Goal: Navigation & Orientation: Find specific page/section

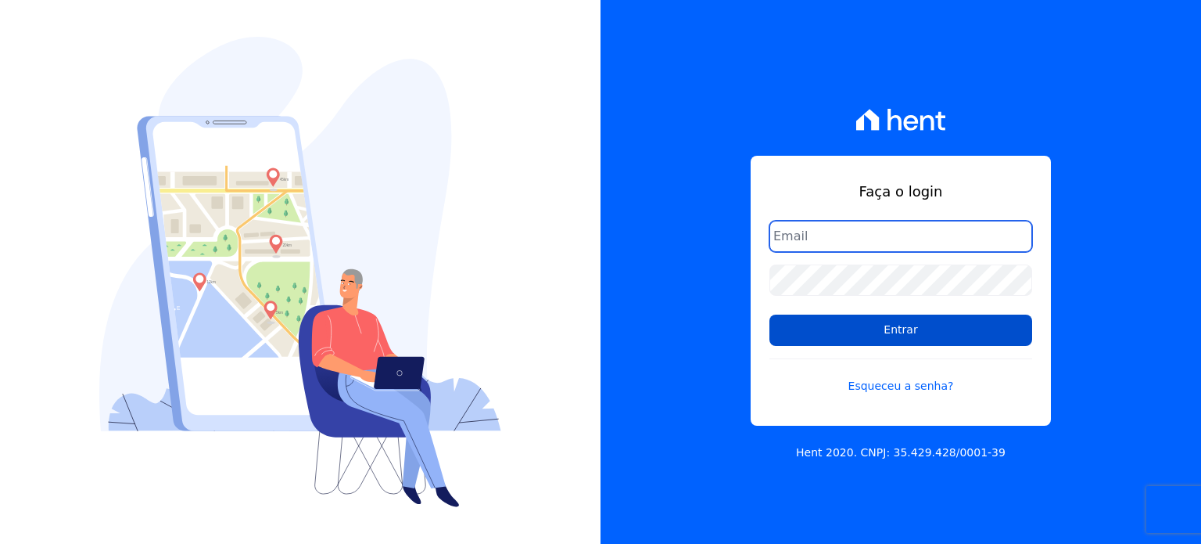
type input "thiago.ferreira@habrasconstrutora.com.br"
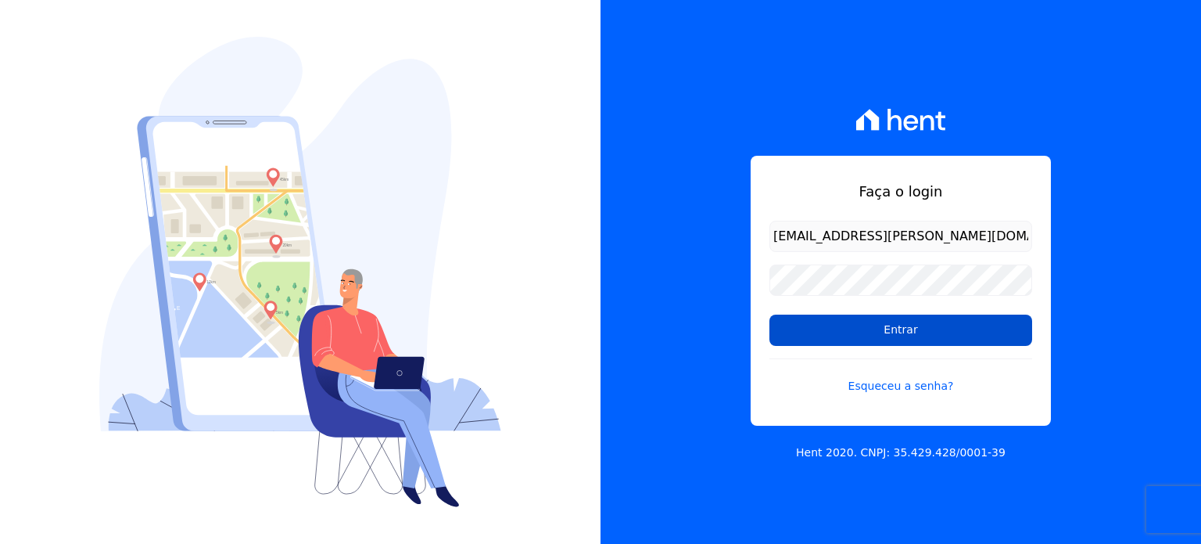
click at [869, 329] on input "Entrar" at bounding box center [901, 329] width 263 height 31
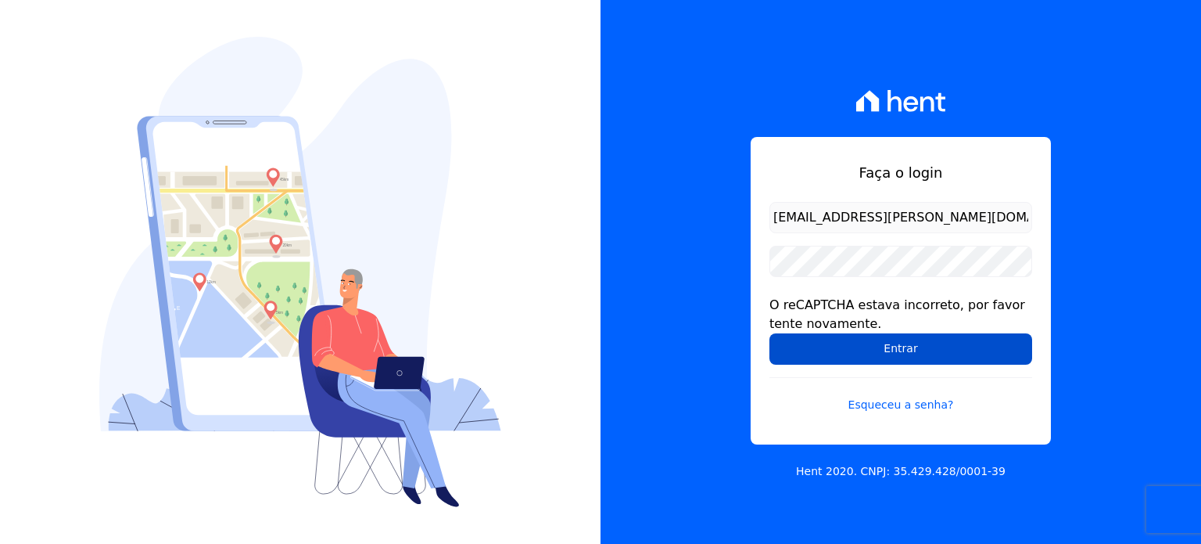
click at [885, 346] on input "Entrar" at bounding box center [901, 348] width 263 height 31
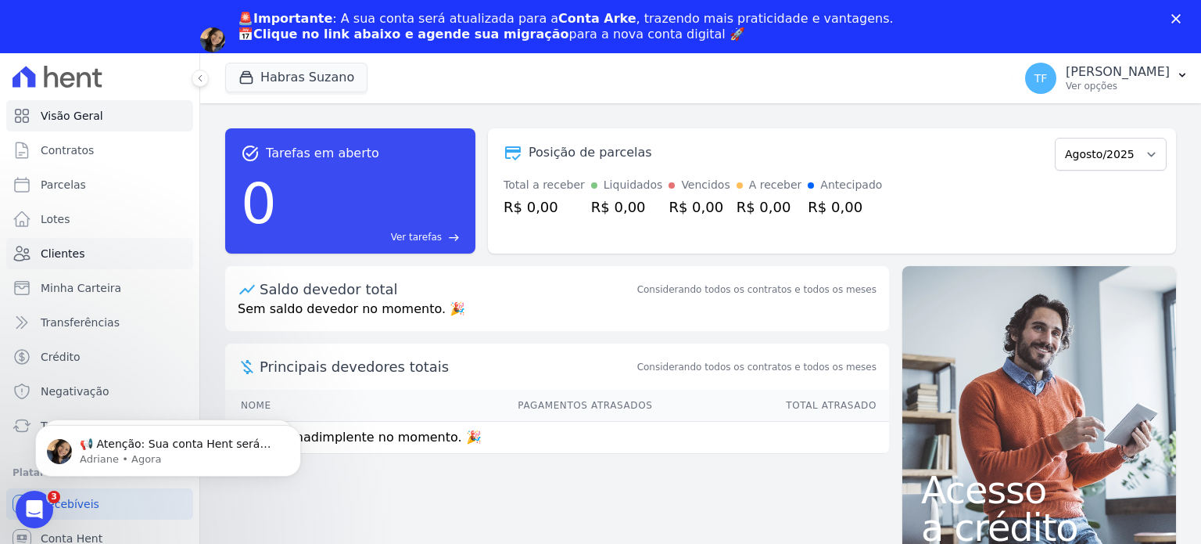
click at [57, 253] on span "Clientes" at bounding box center [63, 254] width 44 height 16
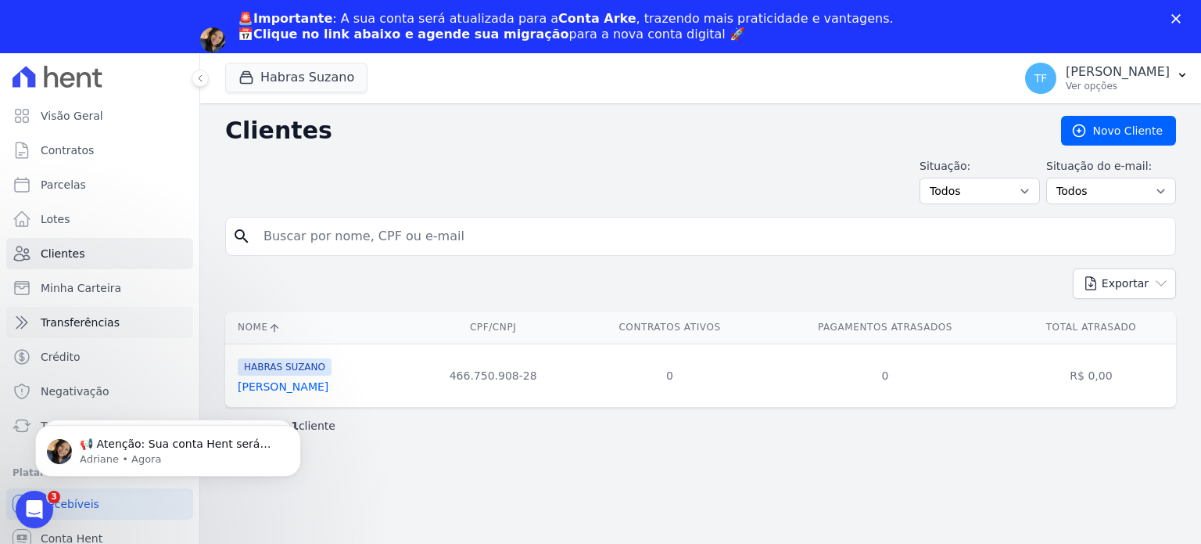
click at [88, 330] on link "Transferências" at bounding box center [99, 322] width 187 height 31
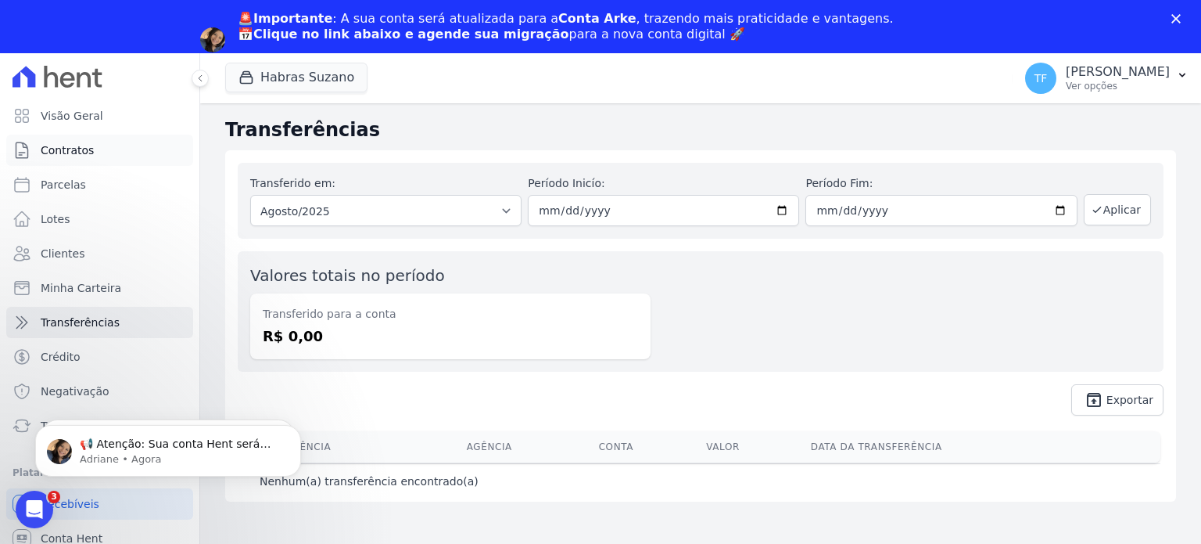
click at [84, 158] on link "Contratos" at bounding box center [99, 150] width 187 height 31
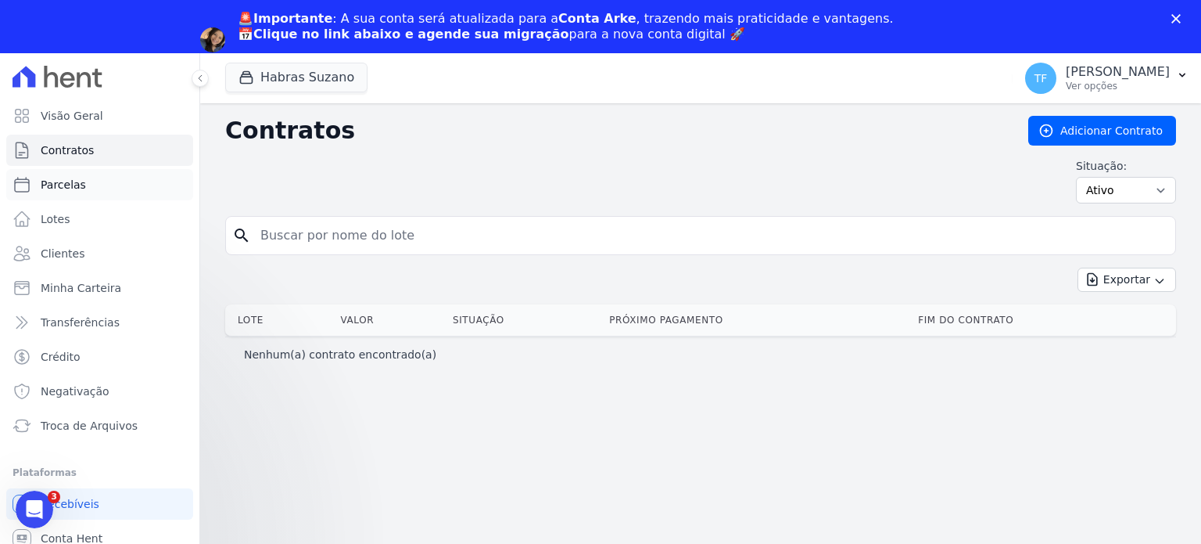
click at [78, 196] on link "Parcelas" at bounding box center [99, 184] width 187 height 31
select select
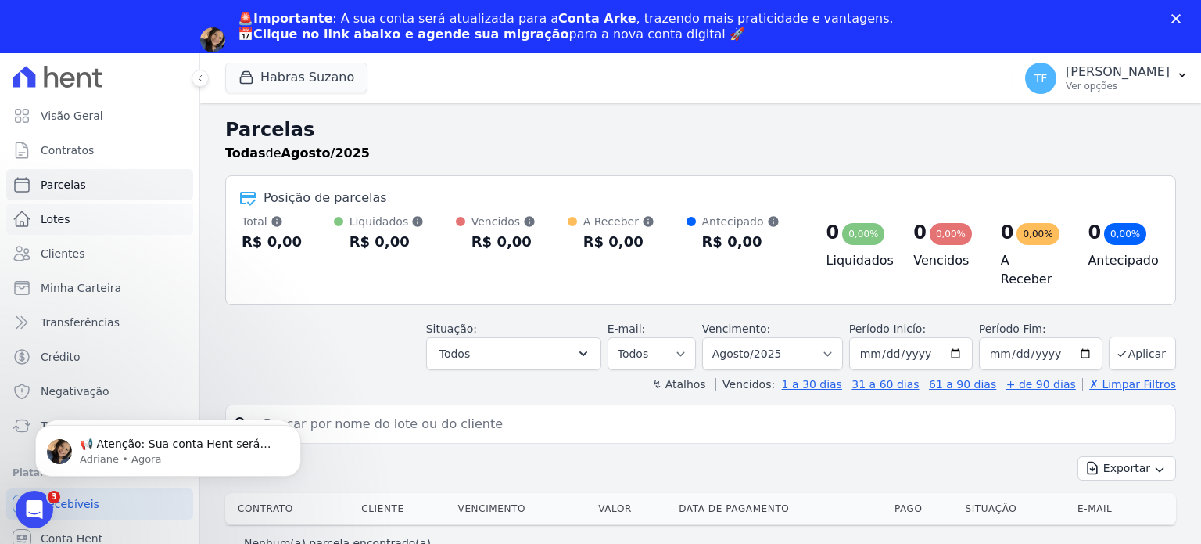
click at [58, 230] on link "Lotes" at bounding box center [99, 218] width 187 height 31
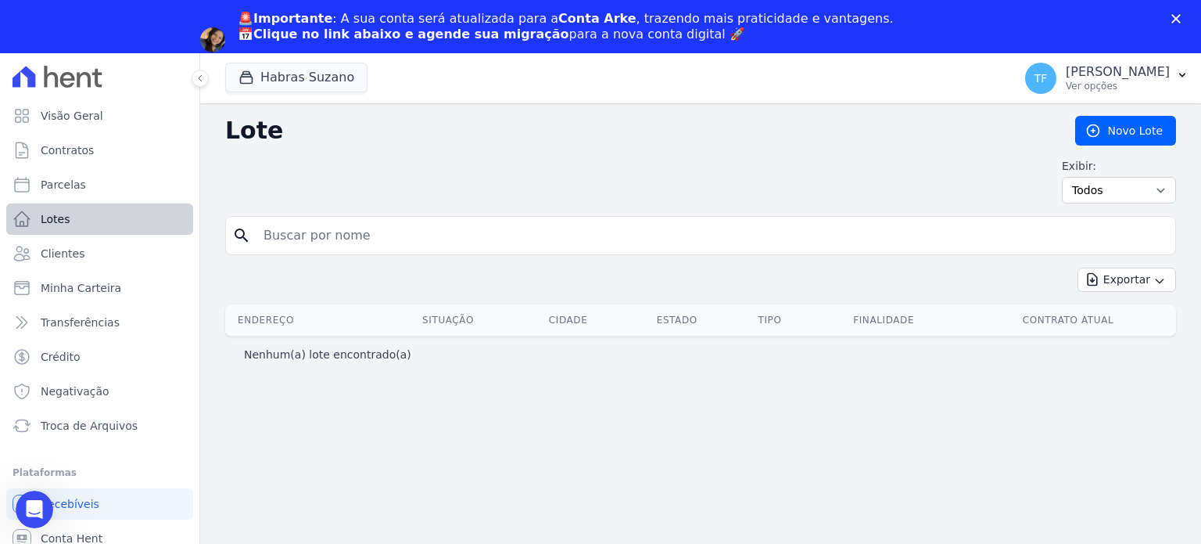
click at [72, 203] on ul "Visão Geral Contratos Parcelas Lotes Clientes Minha Carteira Transferências Cré…" at bounding box center [99, 270] width 187 height 341
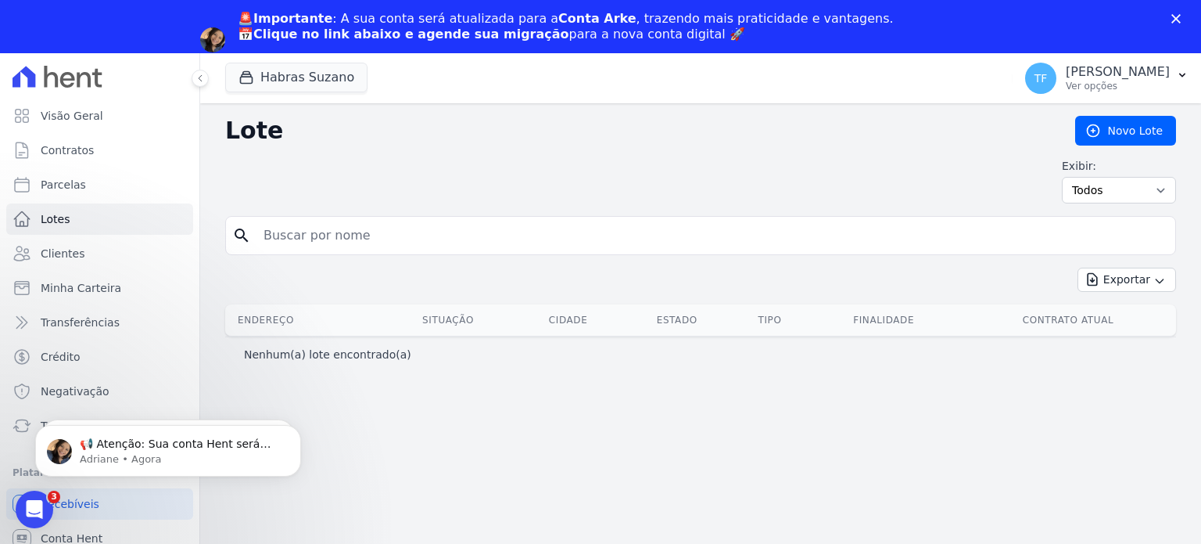
click at [74, 237] on ul "Visão Geral Contratos Parcelas Lotes Clientes Minha Carteira Transferências Cré…" at bounding box center [99, 270] width 187 height 341
click at [78, 248] on span "Clientes" at bounding box center [63, 254] width 44 height 16
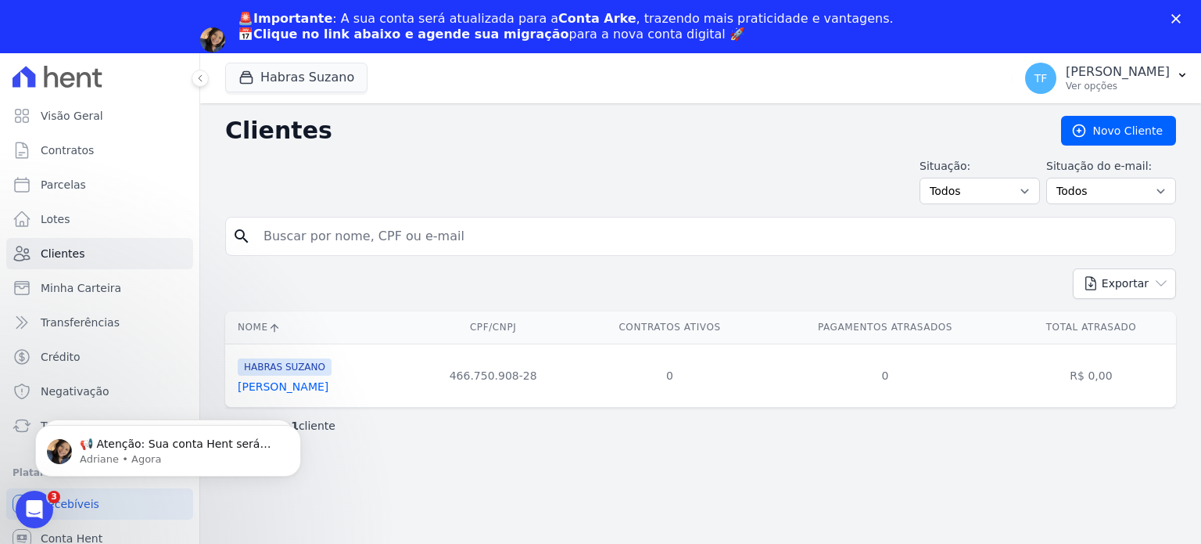
click at [477, 479] on div "Clientes Novo Cliente Situação: Todos Adimplentes Inadimplentes Situação do e-m…" at bounding box center [700, 350] width 1001 height 494
click at [43, 493] on div "Abrir mensagem da Intercom" at bounding box center [32, 507] width 52 height 52
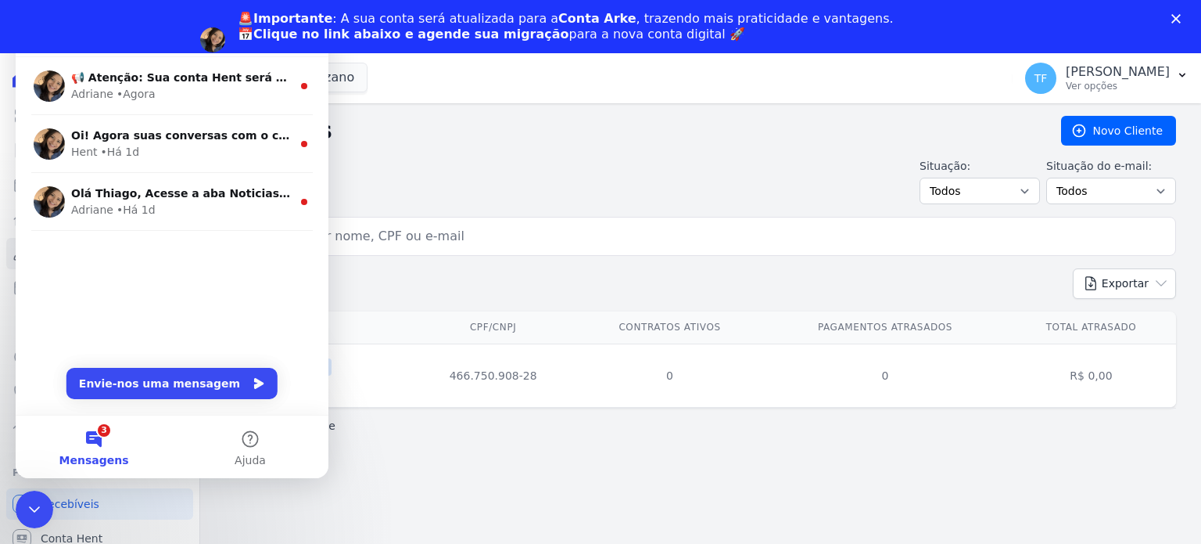
click at [441, 481] on div "Clientes Novo Cliente Situação: Todos Adimplentes Inadimplentes Situação do e-m…" at bounding box center [700, 350] width 1001 height 494
click at [45, 494] on div "Fechar mensagem da Intercom" at bounding box center [32, 507] width 38 height 38
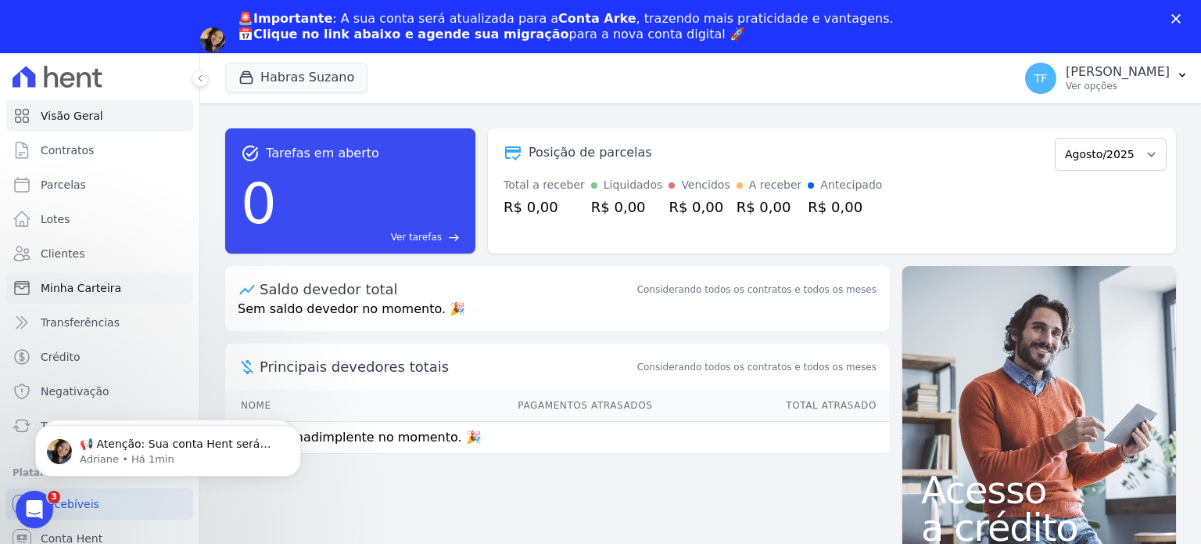
click at [91, 288] on span "Minha Carteira" at bounding box center [81, 288] width 81 height 16
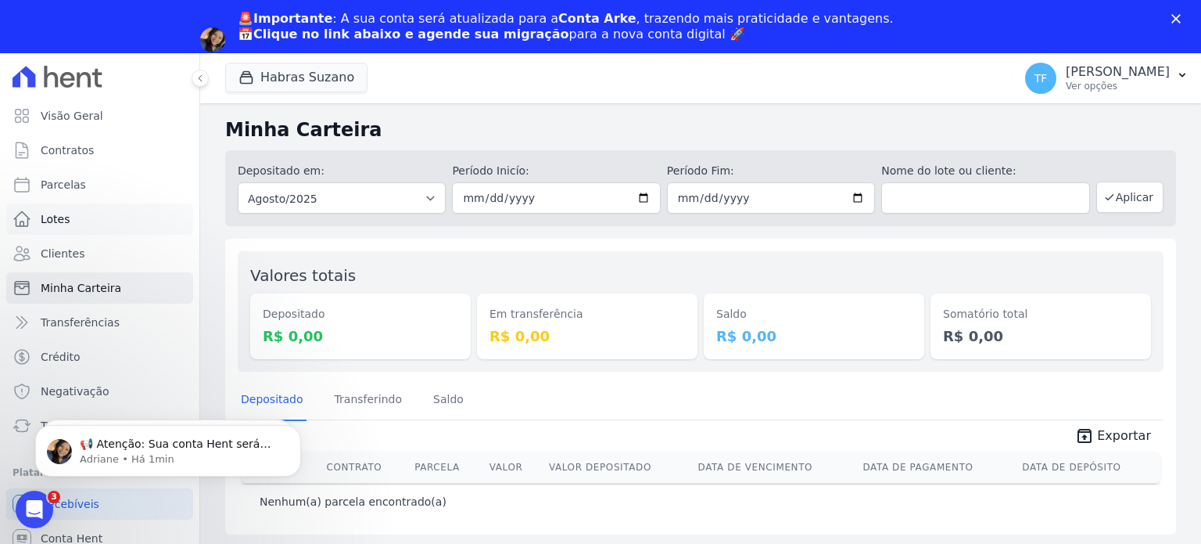
click at [80, 223] on link "Lotes" at bounding box center [99, 218] width 187 height 31
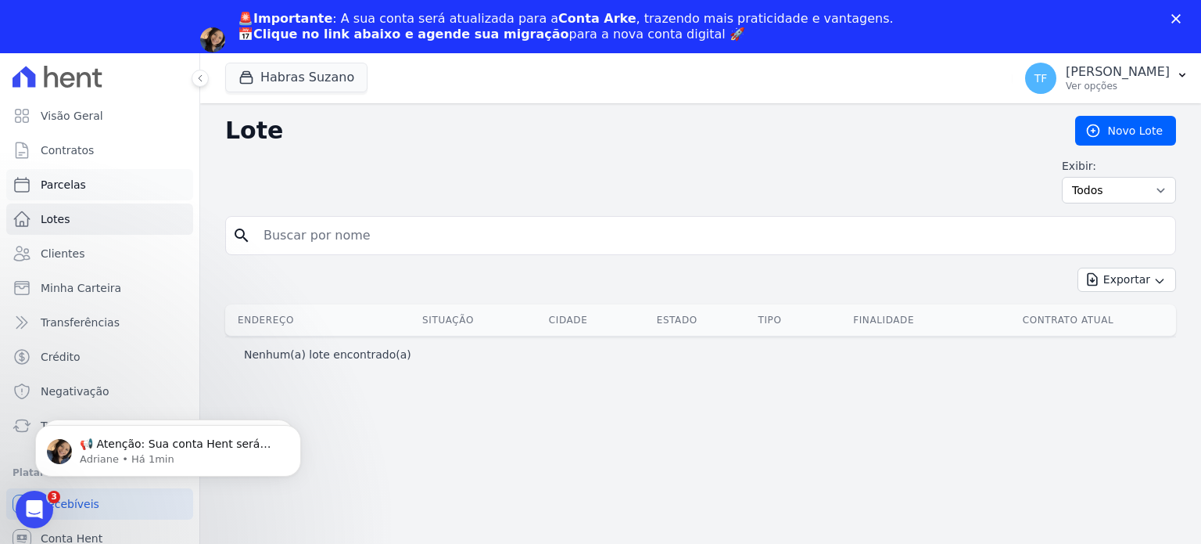
click at [69, 185] on span "Parcelas" at bounding box center [63, 185] width 45 height 16
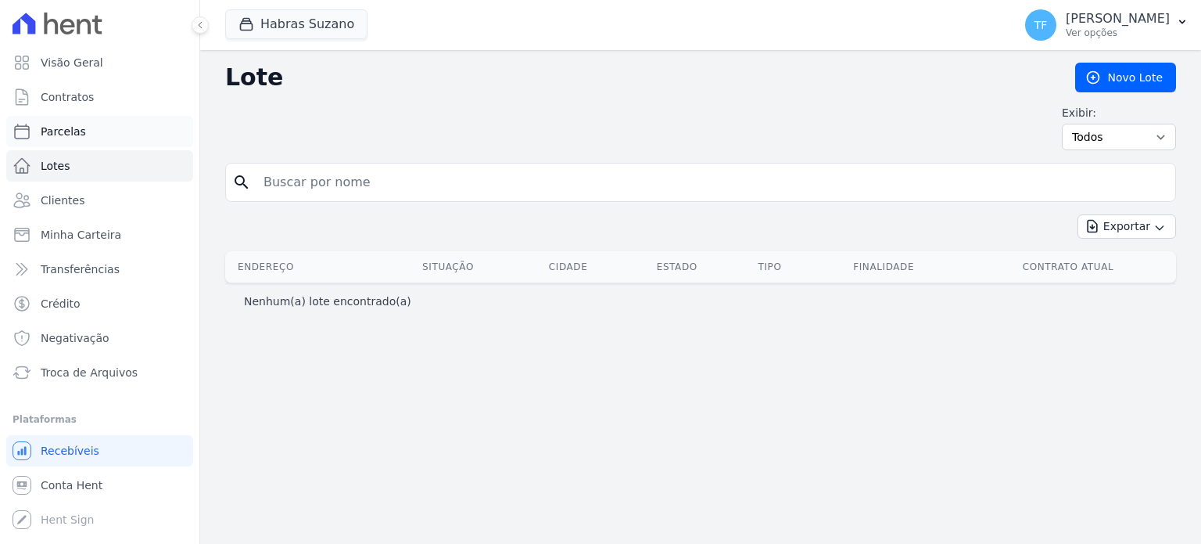
select select
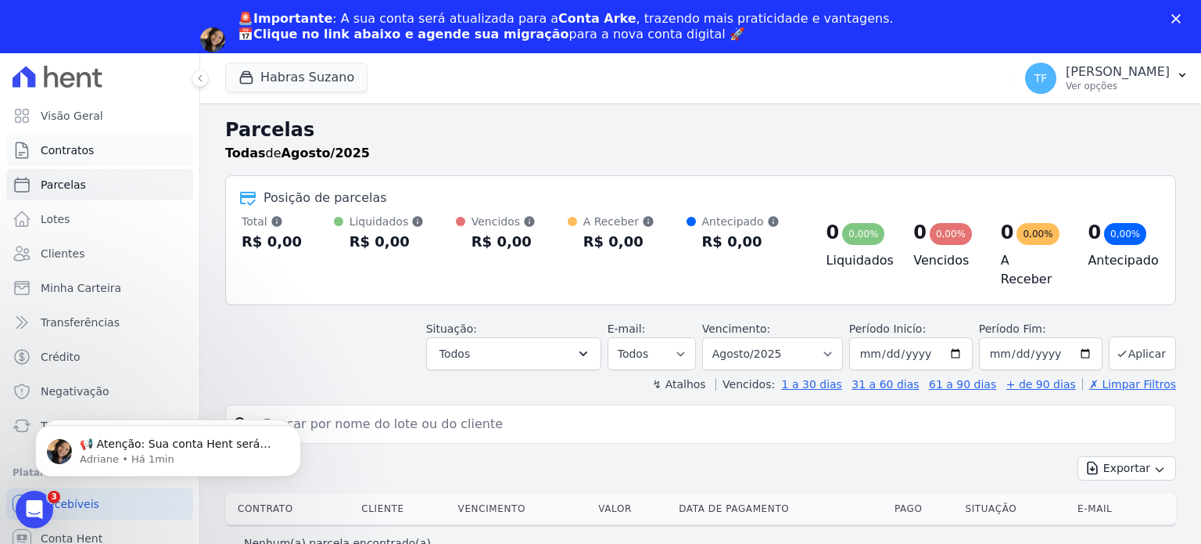
click at [52, 149] on span "Contratos" at bounding box center [67, 150] width 53 height 16
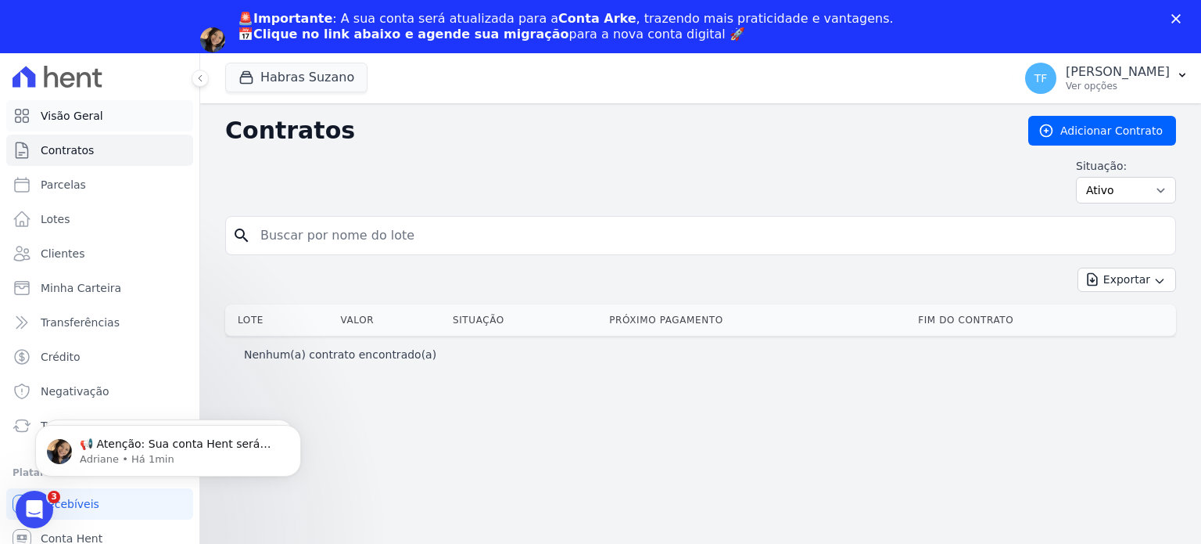
click at [64, 113] on span "Visão Geral" at bounding box center [72, 116] width 63 height 16
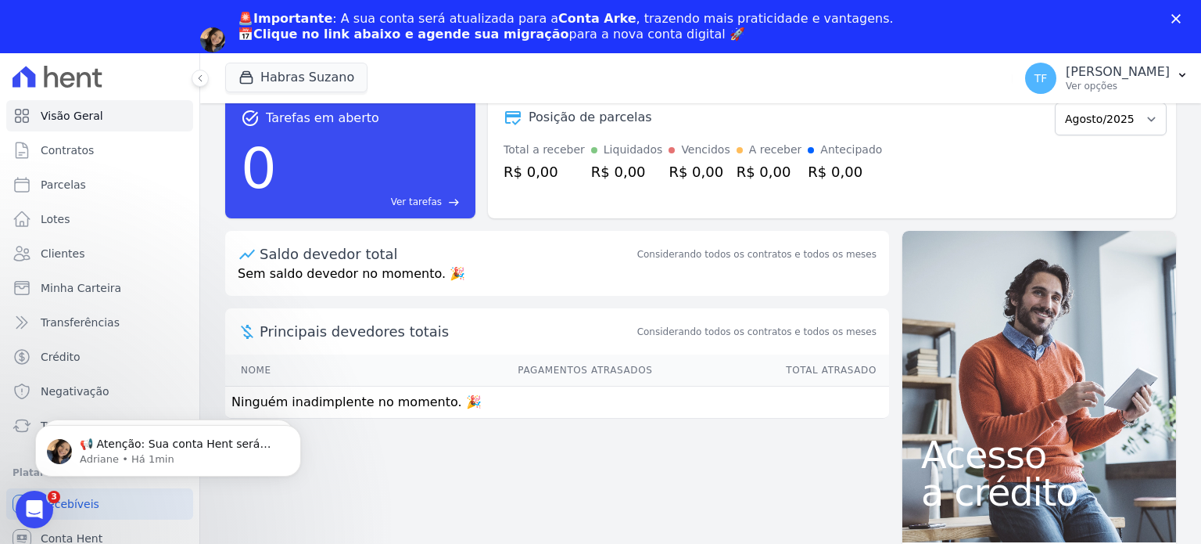
scroll to position [106, 0]
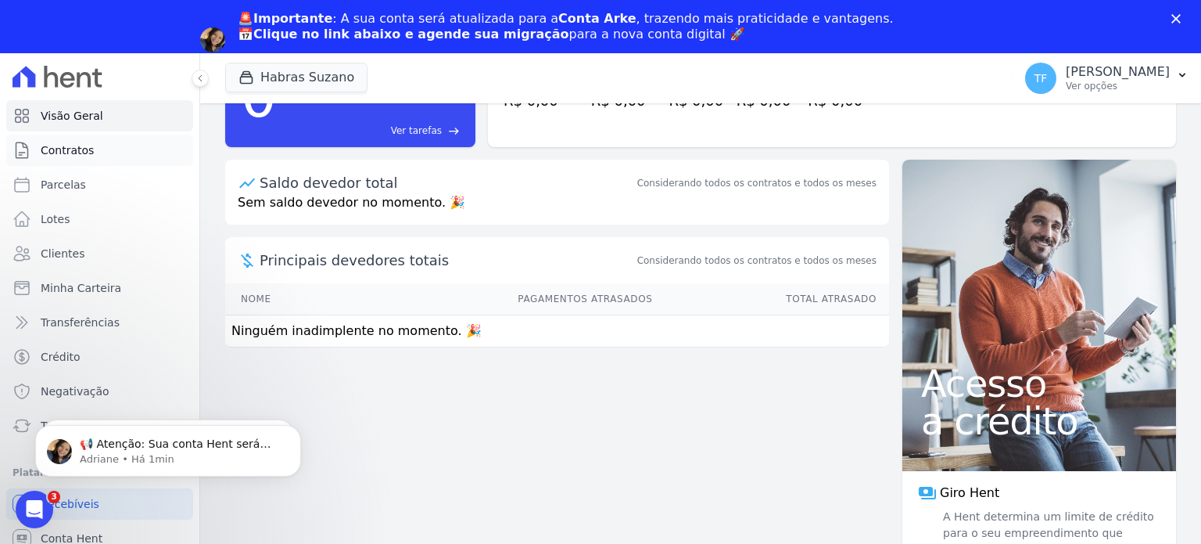
click at [69, 146] on span "Contratos" at bounding box center [67, 150] width 53 height 16
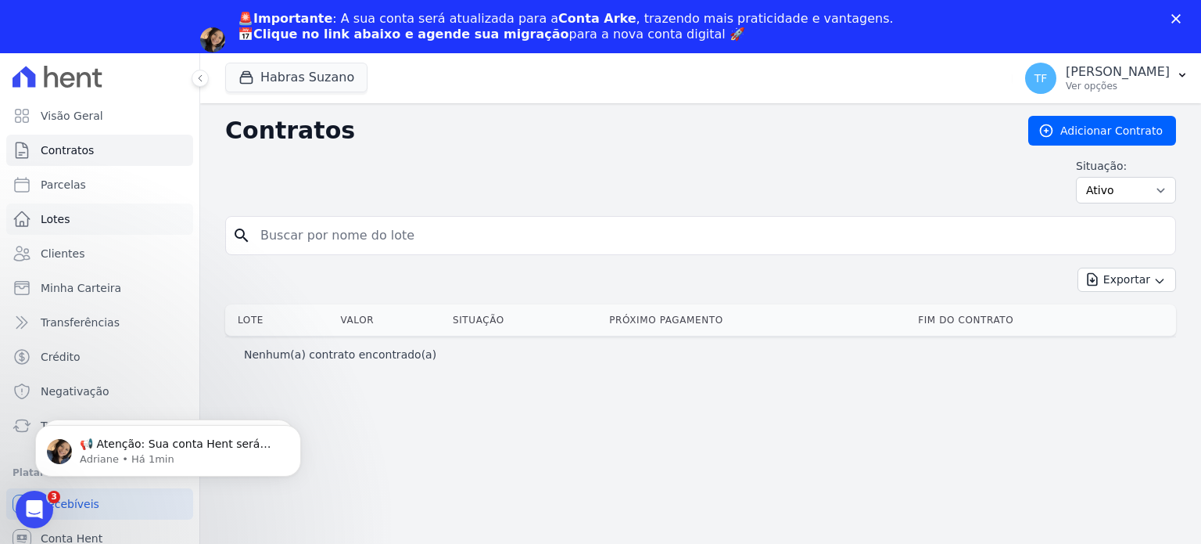
click at [79, 218] on link "Lotes" at bounding box center [99, 218] width 187 height 31
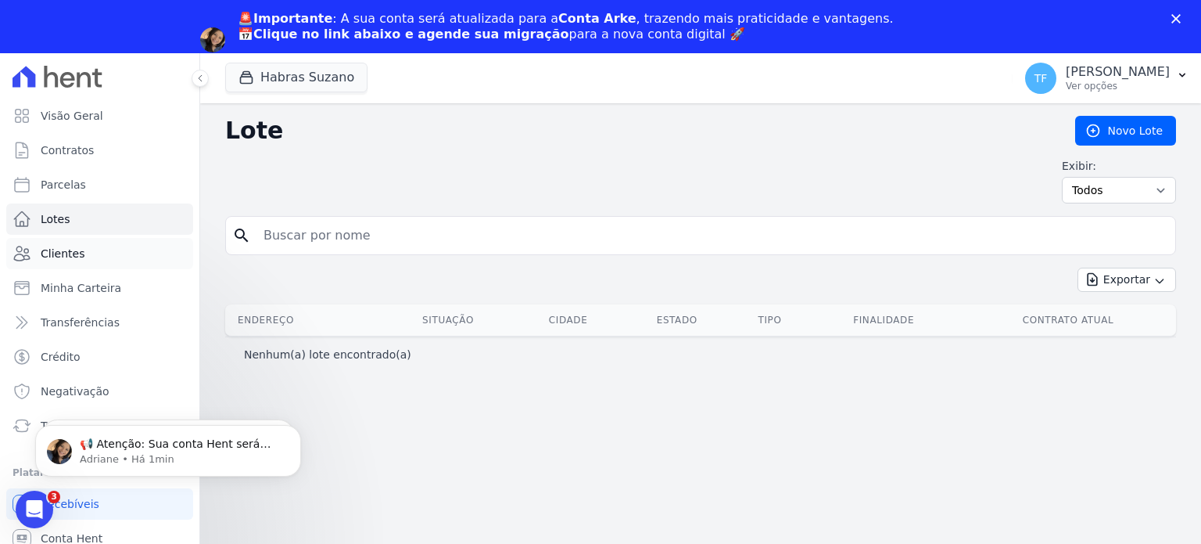
click at [91, 245] on link "Clientes" at bounding box center [99, 253] width 187 height 31
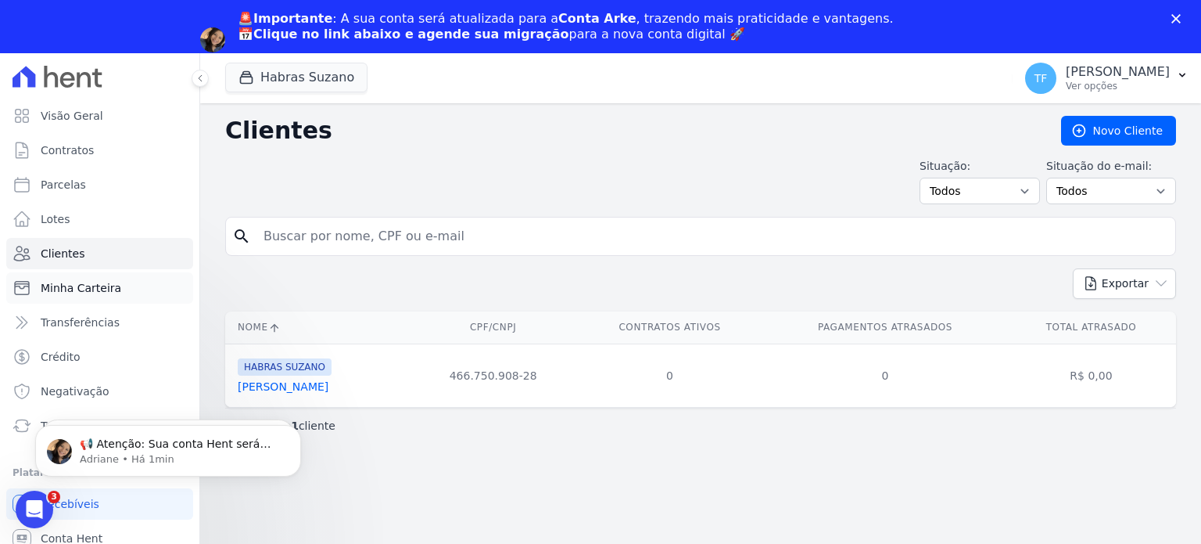
click at [94, 278] on link "Minha Carteira" at bounding box center [99, 287] width 187 height 31
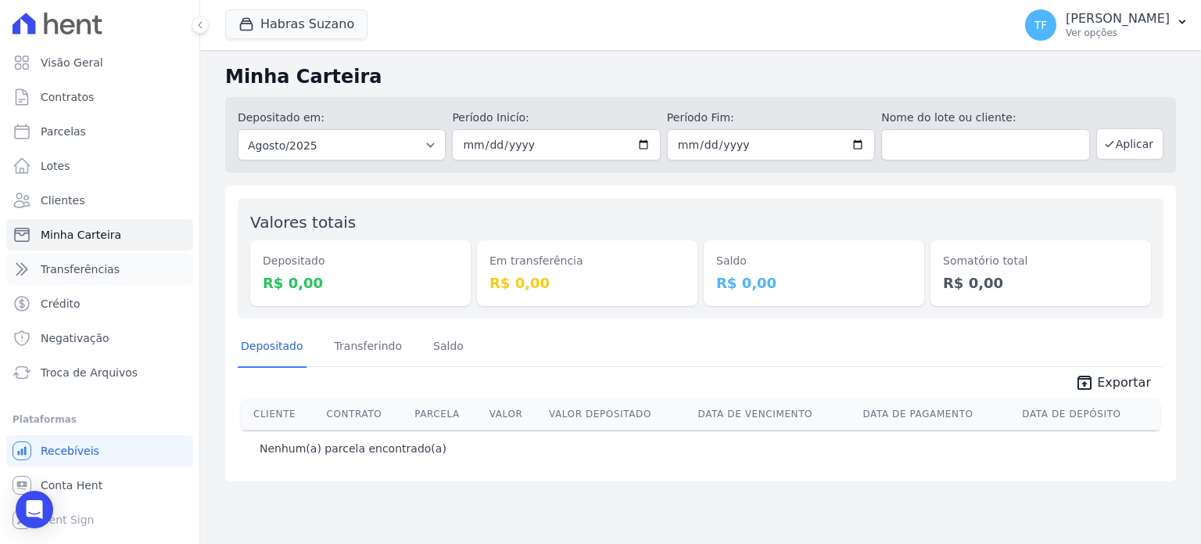
click at [92, 275] on span "Transferências" at bounding box center [80, 269] width 79 height 16
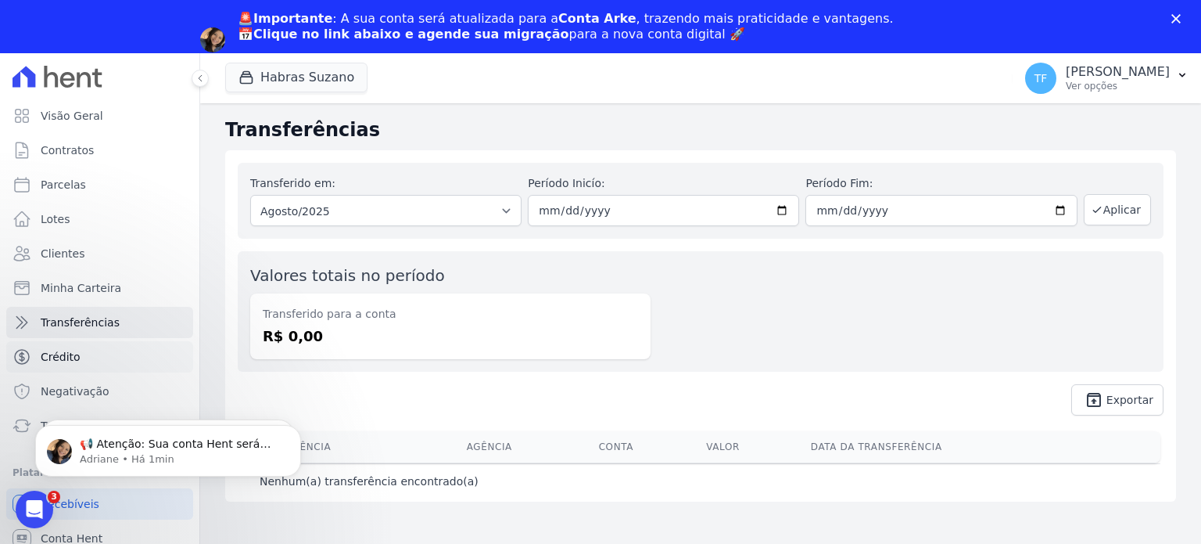
click at [84, 365] on link "Crédito" at bounding box center [99, 356] width 187 height 31
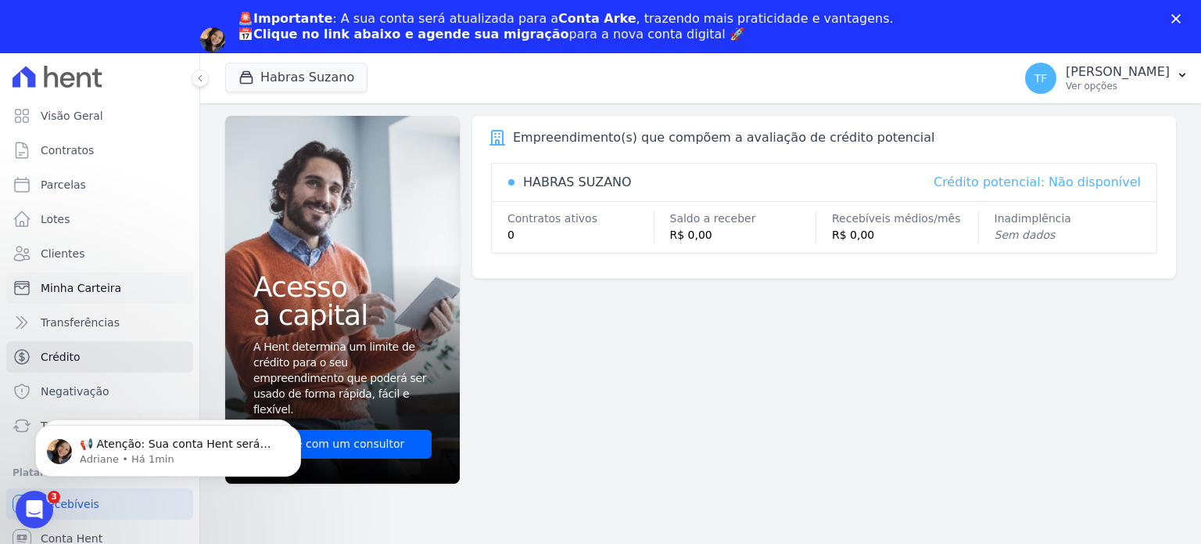
click at [92, 290] on span "Minha Carteira" at bounding box center [81, 288] width 81 height 16
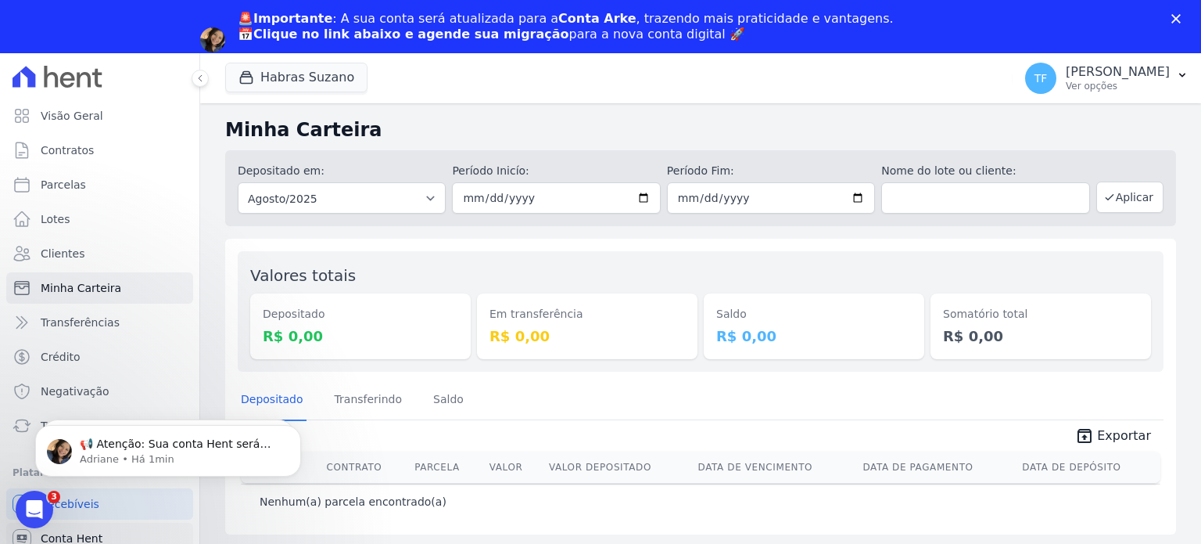
click at [88, 540] on span "Conta Hent" at bounding box center [72, 538] width 62 height 16
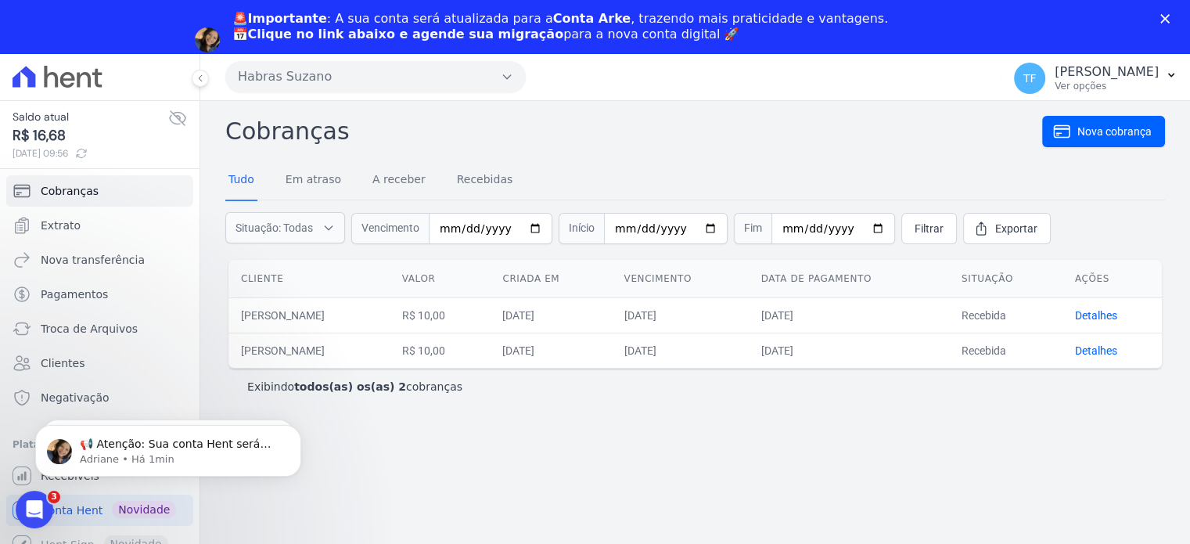
click at [704, 479] on div "Cobranças Nova cobrança Tudo Em atraso A receber Recebidas Situação: Todas Em a…" at bounding box center [694, 349] width 989 height 496
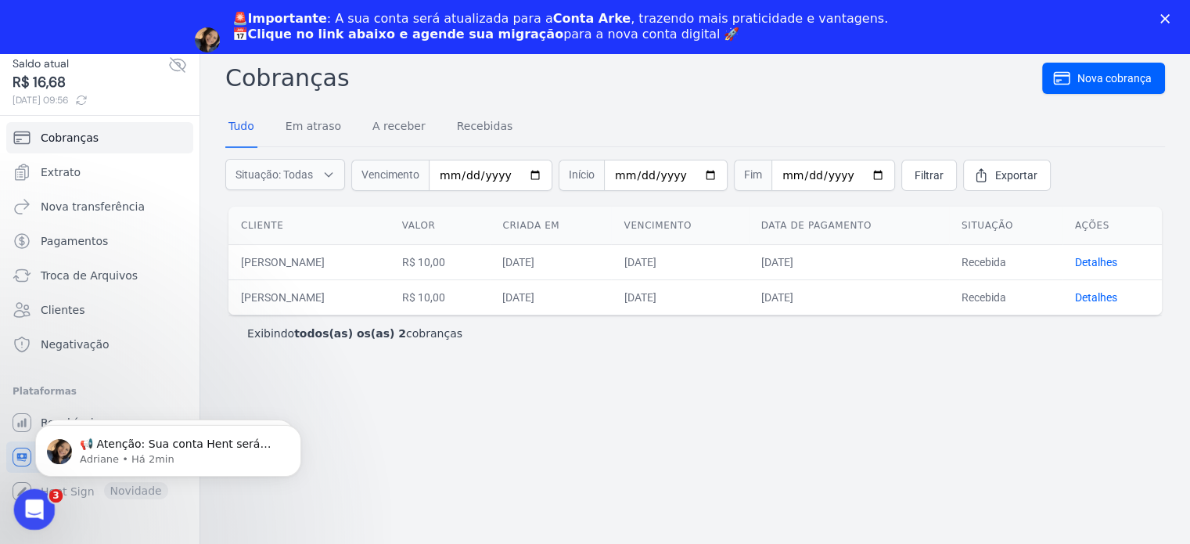
drag, startPoint x: 27, startPoint y: 504, endPoint x: 181, endPoint y: 995, distance: 514.8
click html
click at [43, 418] on body "📢 Atenção: Sua conta Hent será migrada para a Conta Arke! Estamos trazendo para…" at bounding box center [168, 446] width 300 height 97
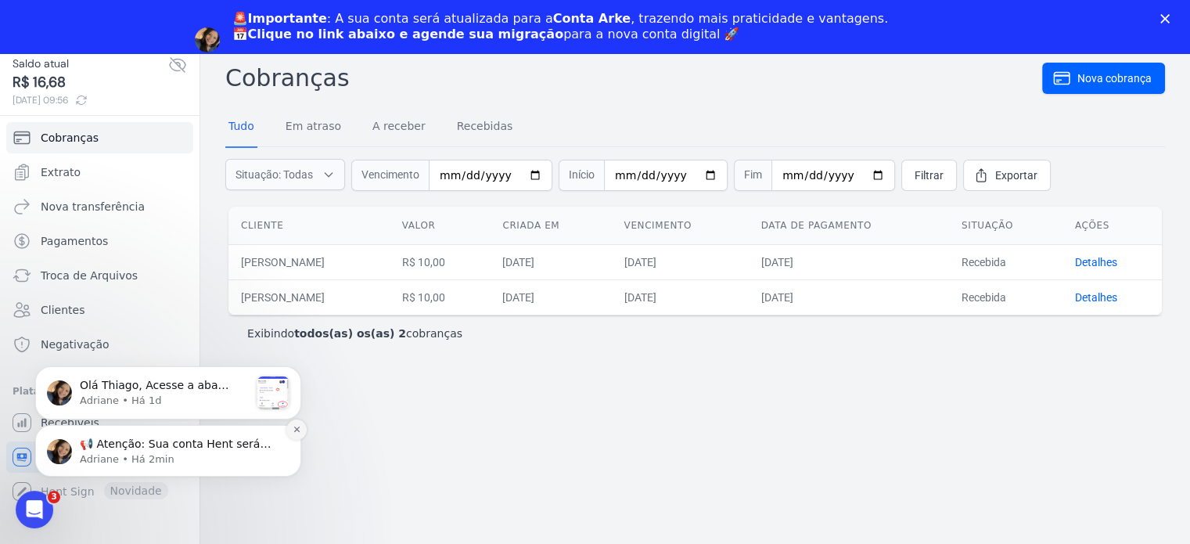
click at [295, 431] on icon "Dismiss notification" at bounding box center [297, 429] width 9 height 9
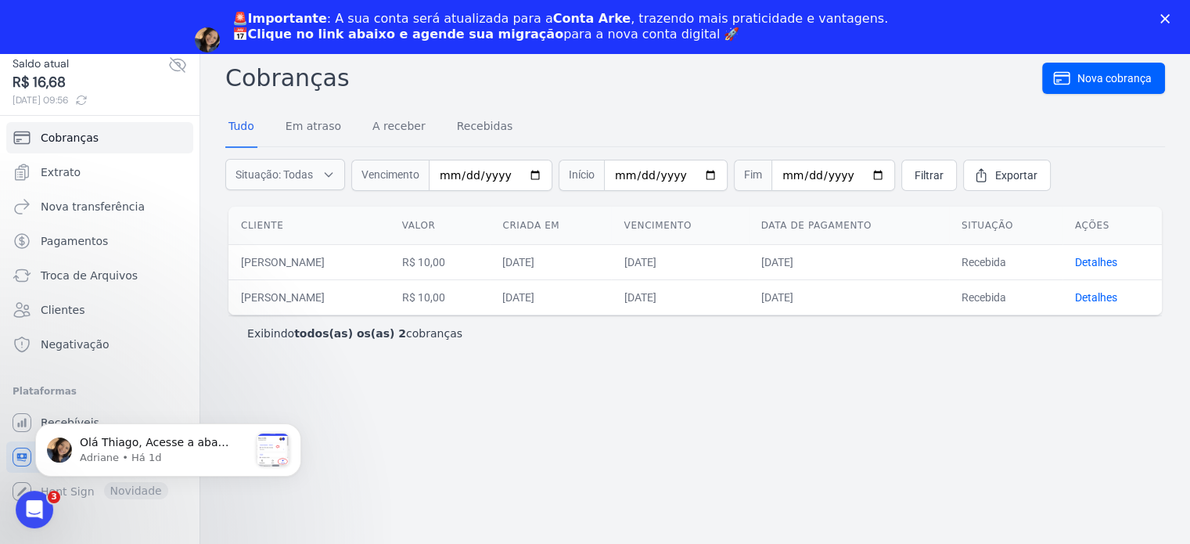
click at [295, 431] on icon "Dismiss notification" at bounding box center [296, 428] width 7 height 7
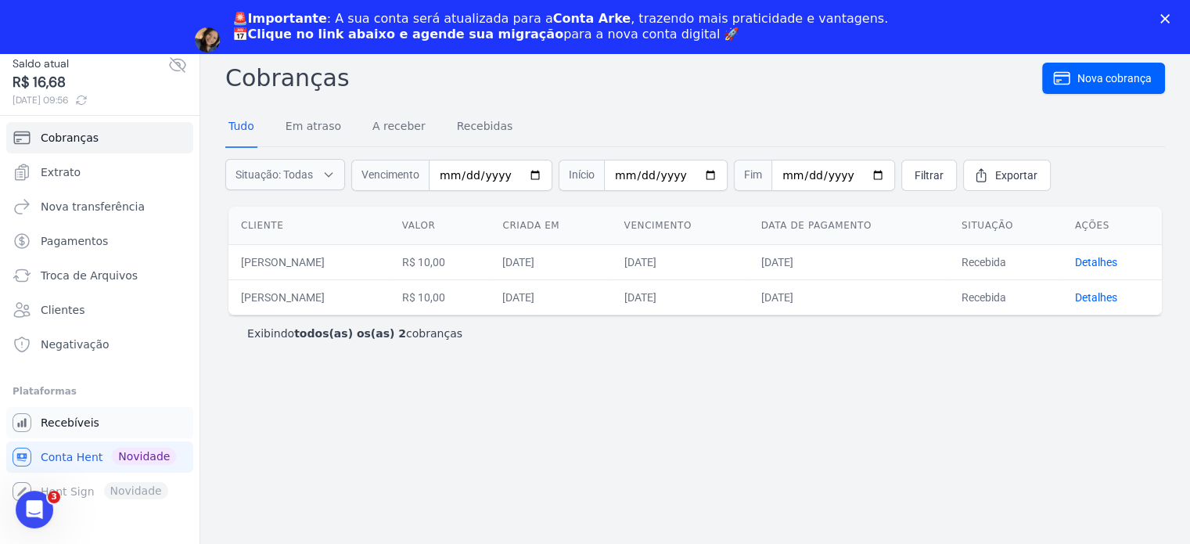
click at [90, 429] on span "Recebíveis" at bounding box center [70, 423] width 59 height 16
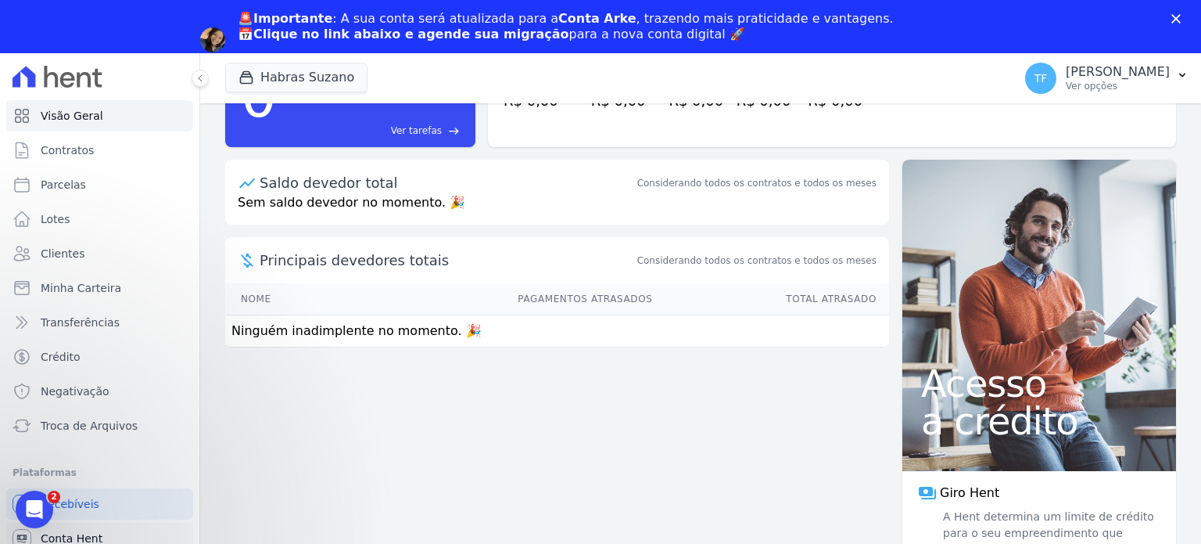
click at [76, 537] on span "Conta Hent" at bounding box center [72, 538] width 62 height 16
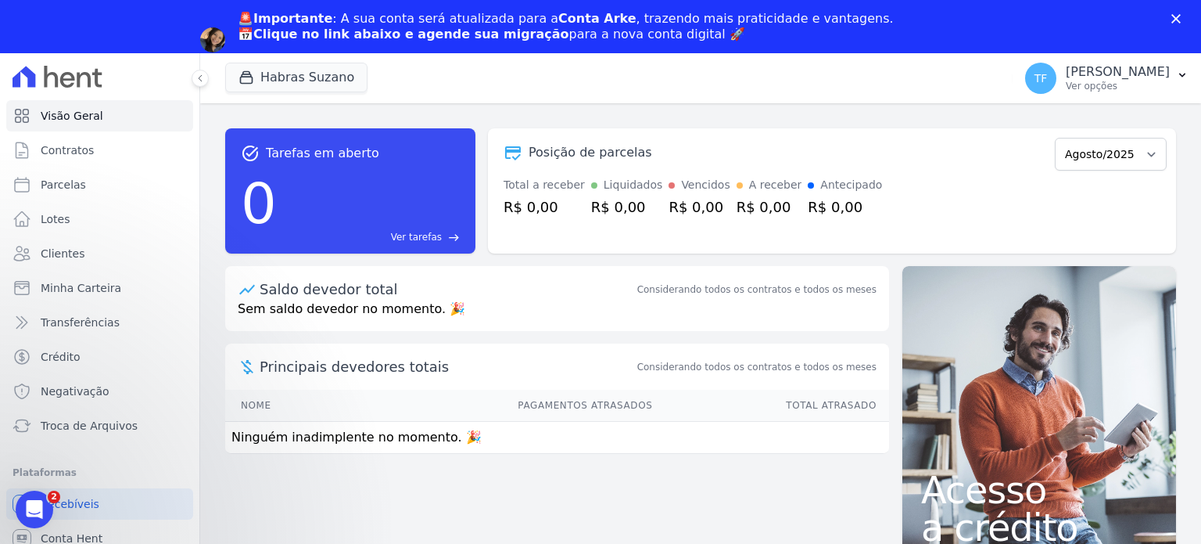
click at [1165, 21] on div "🚨Importante : A sua conta será atualizada para a Conta Arke , trazendo mais pra…" at bounding box center [600, 39] width 1201 height 67
click at [1172, 20] on icon "Fechar" at bounding box center [1176, 18] width 9 height 9
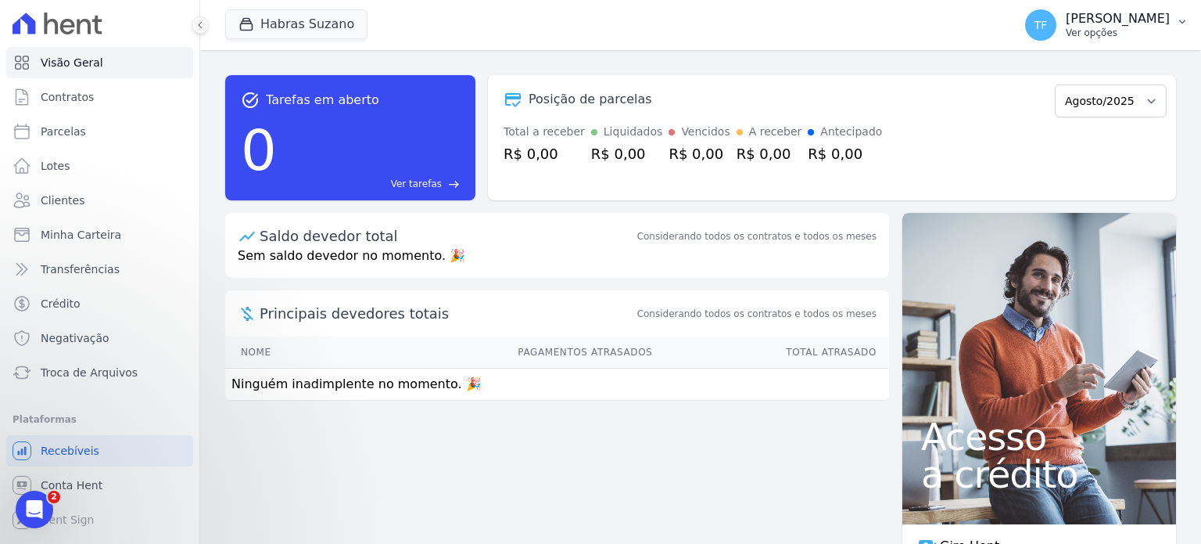
click at [1097, 34] on p "Ver opções" at bounding box center [1118, 33] width 104 height 13
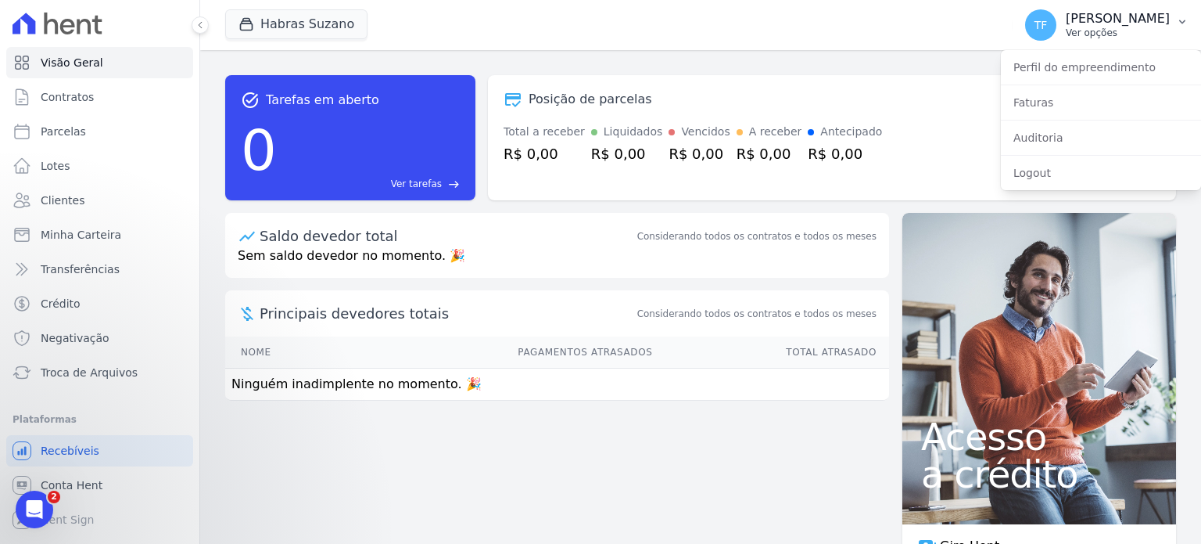
click at [1097, 34] on p "Ver opções" at bounding box center [1118, 33] width 104 height 13
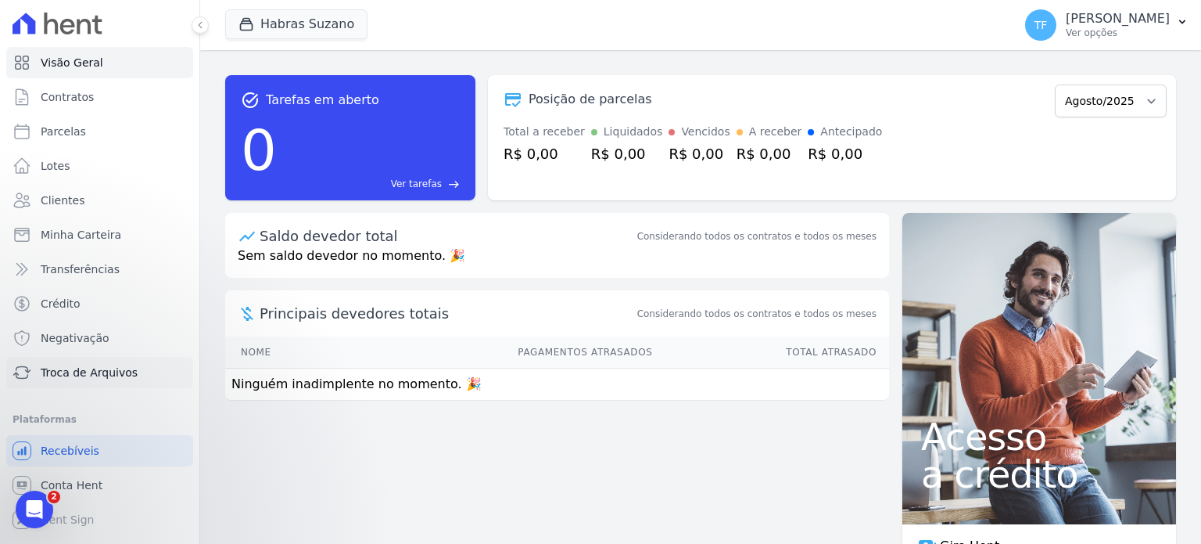
click at [120, 375] on span "Troca de Arquivos" at bounding box center [89, 372] width 97 height 16
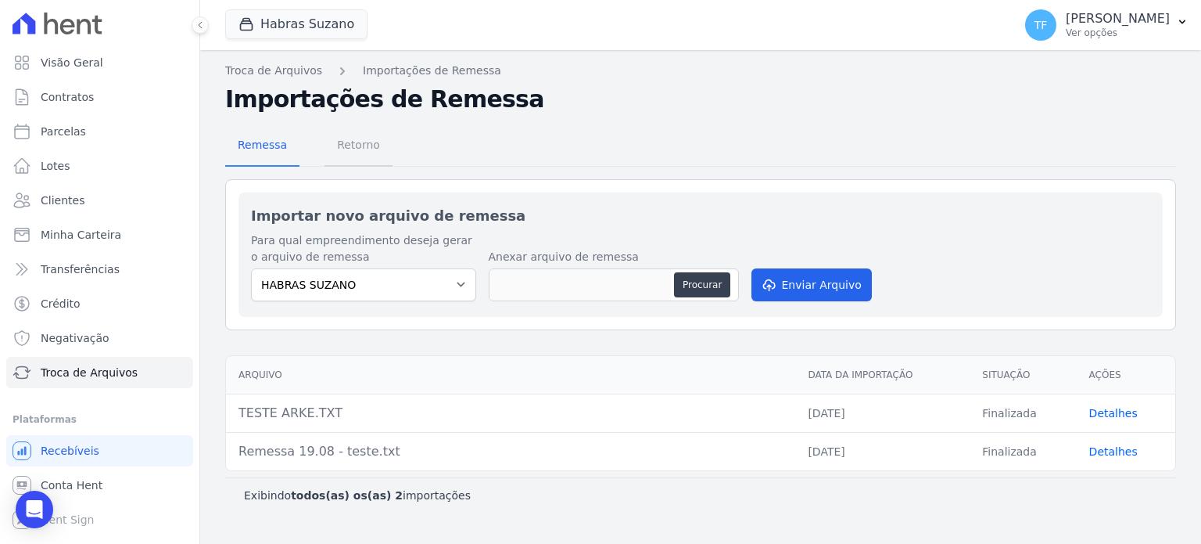
click at [361, 146] on span "Retorno" at bounding box center [359, 144] width 62 height 31
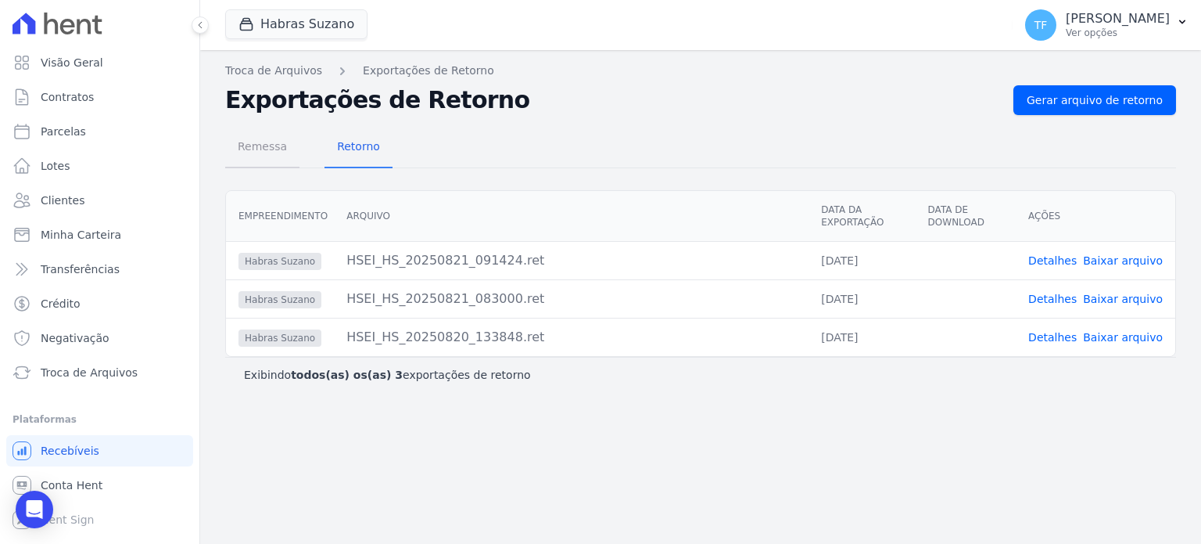
click at [269, 144] on span "Remessa" at bounding box center [262, 146] width 68 height 31
